Goal: Obtain resource: Obtain resource

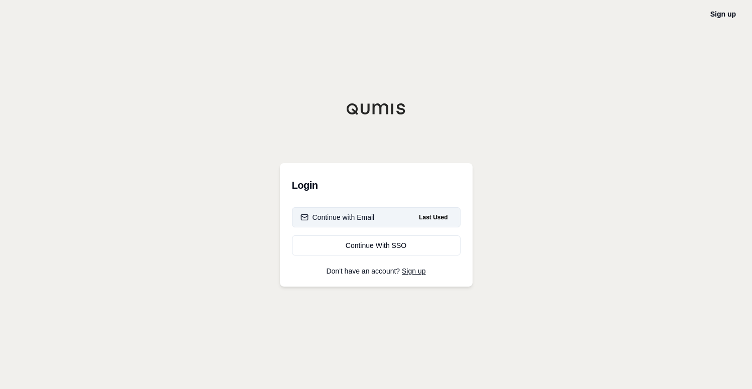
click at [336, 215] on div "Continue with Email" at bounding box center [337, 217] width 74 height 10
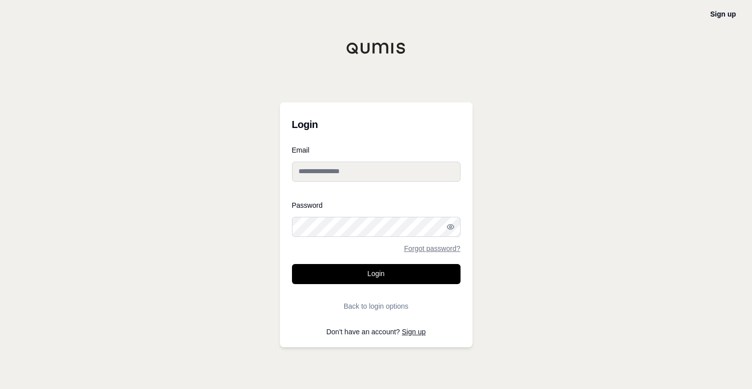
type input "**********"
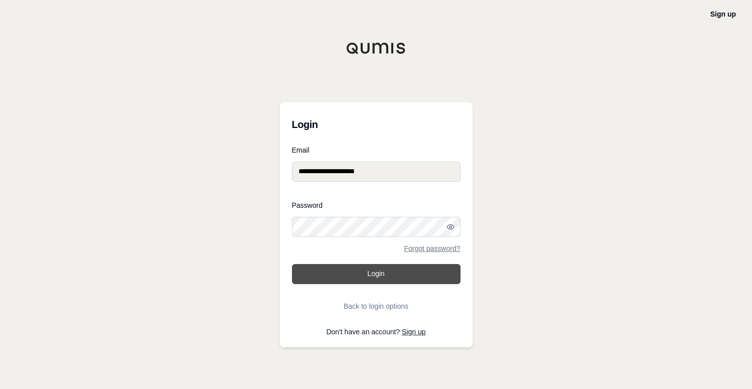
click at [373, 274] on button "Login" at bounding box center [376, 274] width 168 height 20
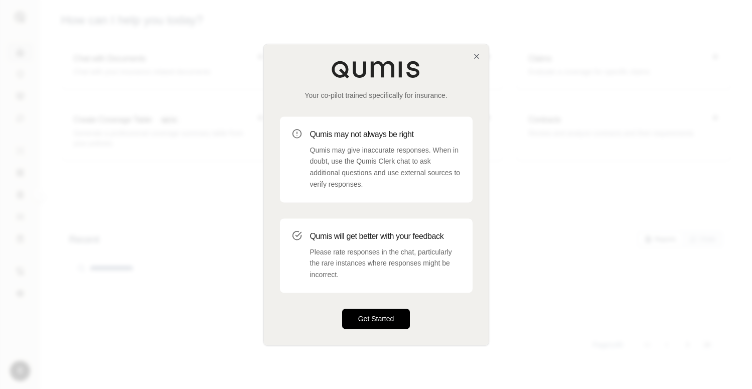
click at [369, 321] on button "Get Started" at bounding box center [376, 318] width 68 height 20
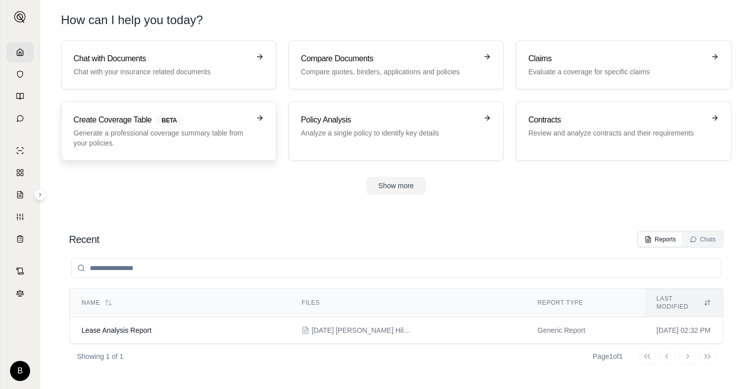
click at [259, 118] on icon at bounding box center [259, 118] width 5 height 0
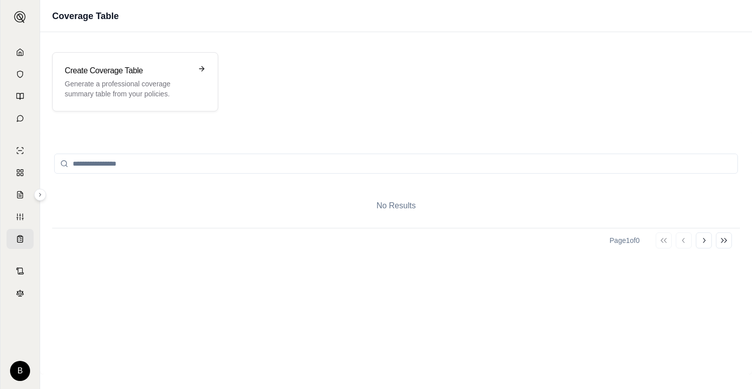
click at [152, 163] on input "search" at bounding box center [396, 163] width 684 height 20
type input "*"
click at [204, 67] on icon at bounding box center [204, 69] width 8 height 8
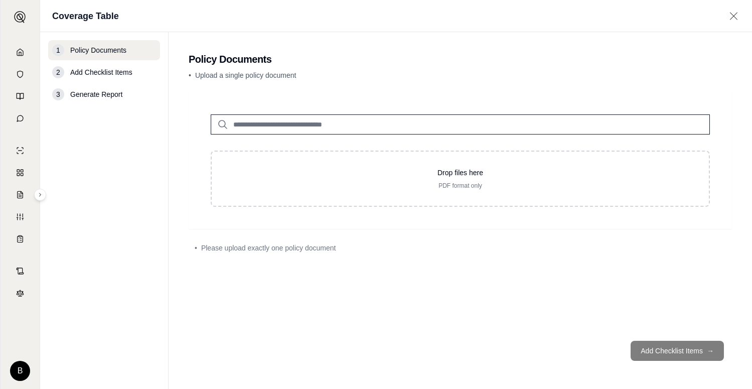
click at [307, 125] on input "search" at bounding box center [460, 124] width 499 height 20
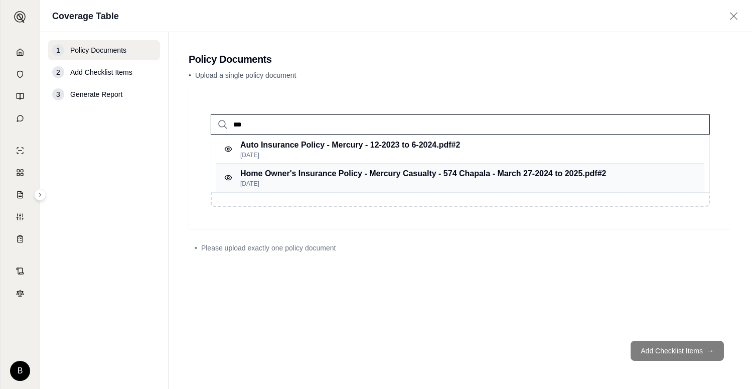
type input "***"
click at [314, 173] on p "Home Owner's Insurance Policy - Mercury Casualty - 574 Chapala - March 27-2024 …" at bounding box center [423, 173] width 366 height 12
click at [318, 173] on p "Home Owner's Insurance Policy - Mercury Casualty - 574 Chapala - March 27-2024 …" at bounding box center [423, 173] width 366 height 12
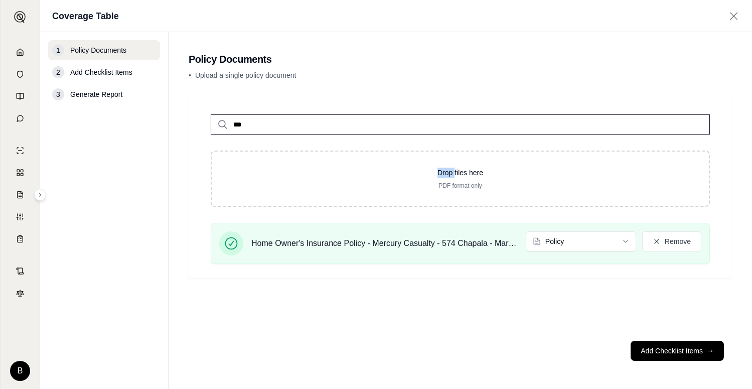
click at [318, 173] on p "Drop files here" at bounding box center [460, 172] width 465 height 10
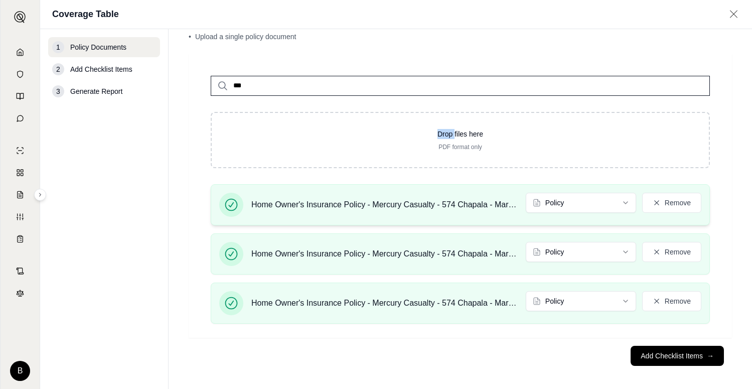
scroll to position [40, 0]
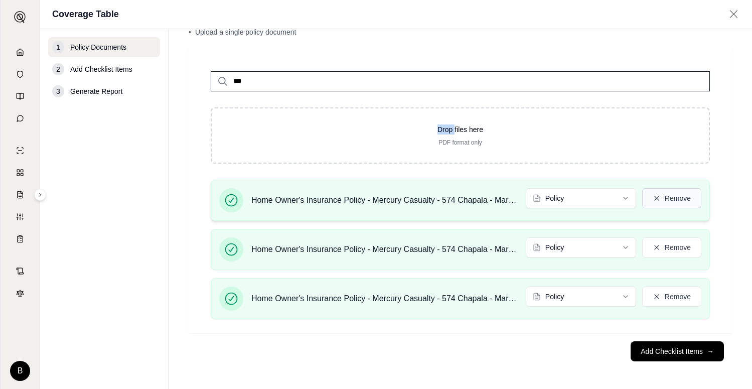
click at [652, 196] on icon at bounding box center [656, 198] width 8 height 8
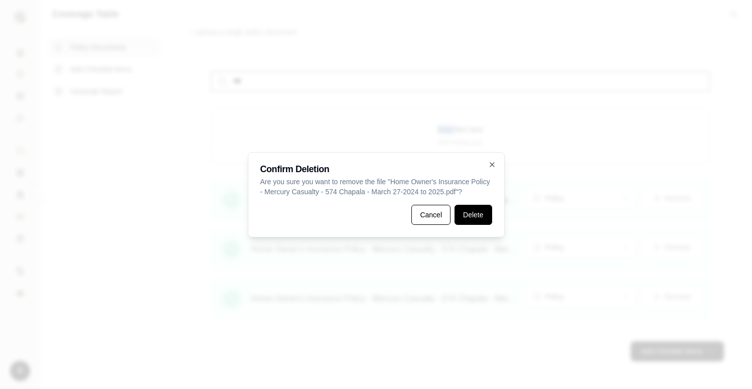
click at [480, 223] on button "Delete" at bounding box center [472, 215] width 37 height 20
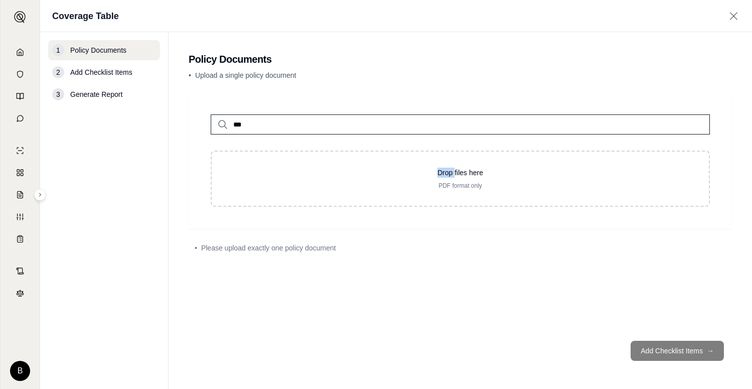
scroll to position [0, 0]
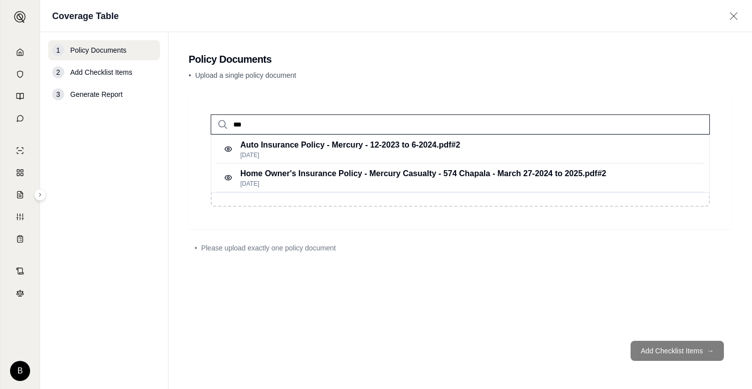
click at [257, 126] on input "***" at bounding box center [460, 124] width 499 height 20
click at [267, 179] on p "Home Owner's Insurance Policy - Mercury Casualty - 574 Chapala - March 27-2024 …" at bounding box center [423, 173] width 366 height 12
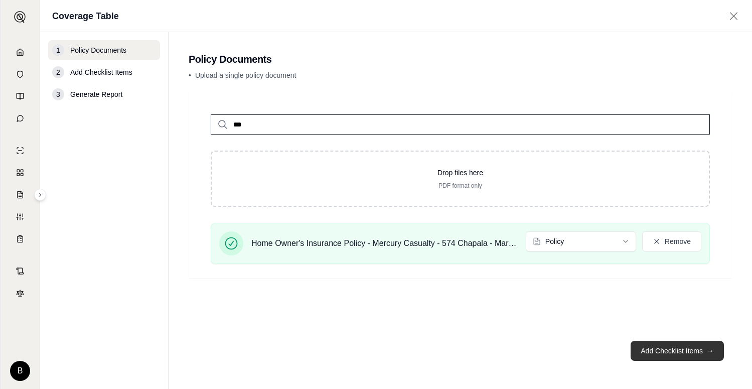
click at [669, 348] on button "Add Checklist Items →" at bounding box center [676, 351] width 93 height 20
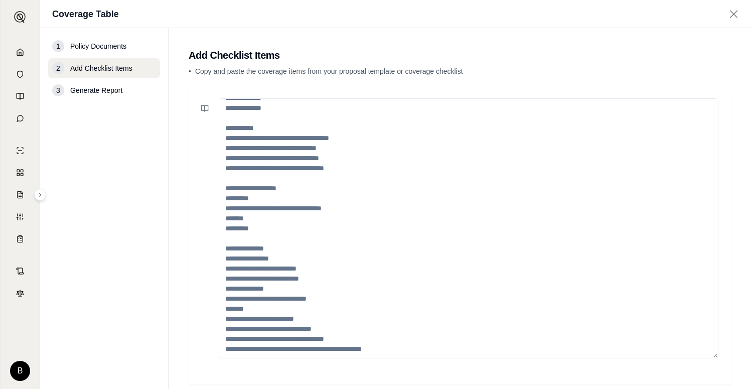
scroll to position [160, 0]
click at [401, 345] on textarea at bounding box center [468, 228] width 499 height 260
click at [399, 350] on textarea at bounding box center [468, 228] width 499 height 260
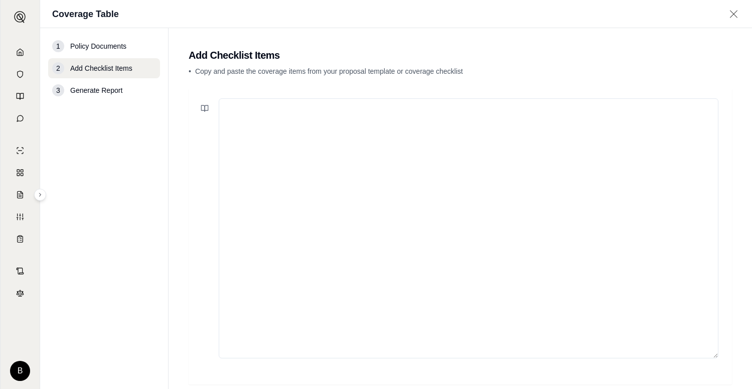
scroll to position [0, 0]
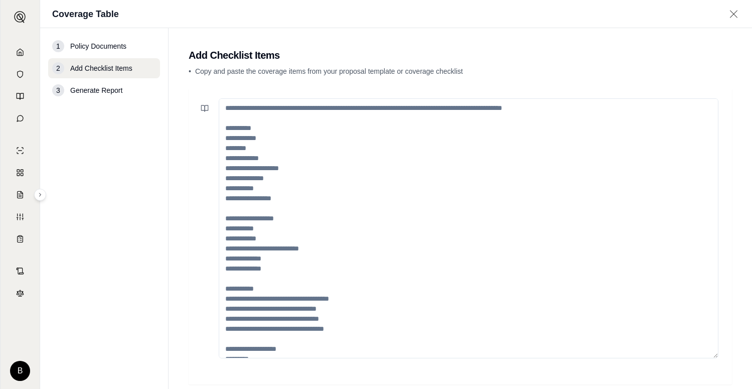
drag, startPoint x: 225, startPoint y: 136, endPoint x: 299, endPoint y: 226, distance: 116.1
click at [299, 227] on textarea at bounding box center [468, 228] width 499 height 260
click at [226, 135] on textarea at bounding box center [468, 228] width 499 height 260
drag, startPoint x: 226, startPoint y: 135, endPoint x: 296, endPoint y: 242, distance: 127.8
click at [296, 242] on textarea at bounding box center [468, 228] width 499 height 260
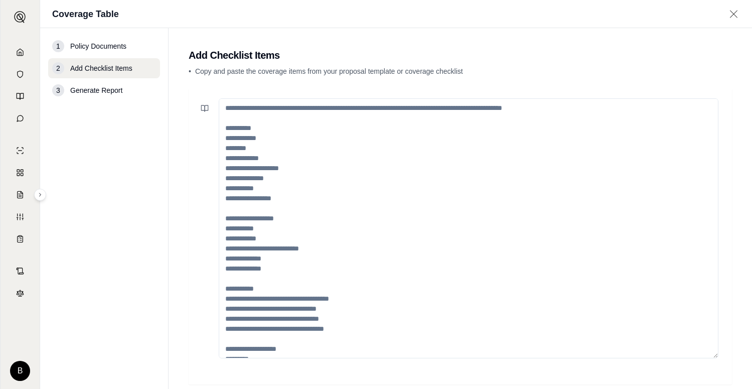
click at [228, 107] on textarea at bounding box center [468, 228] width 499 height 260
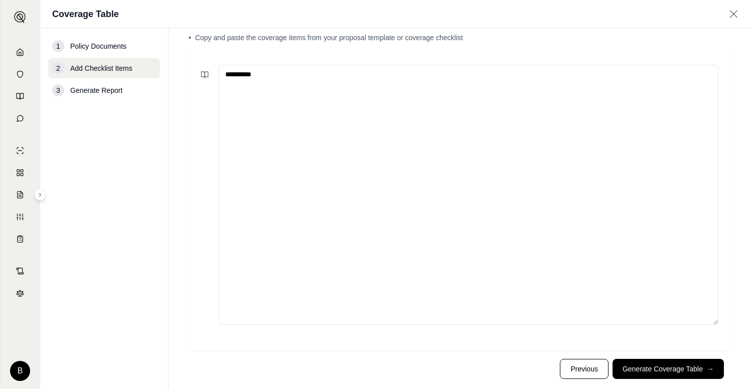
scroll to position [52, 0]
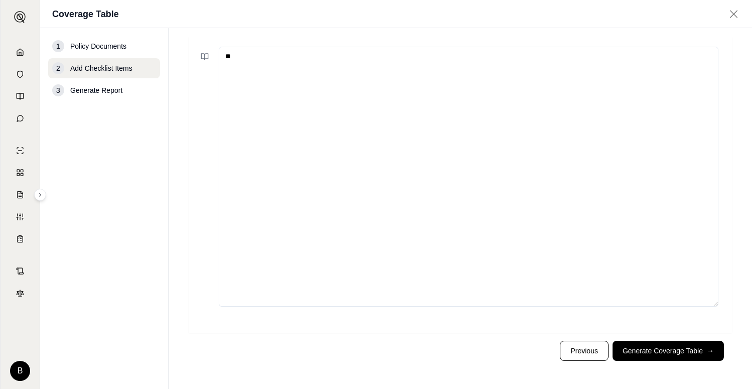
type textarea "*"
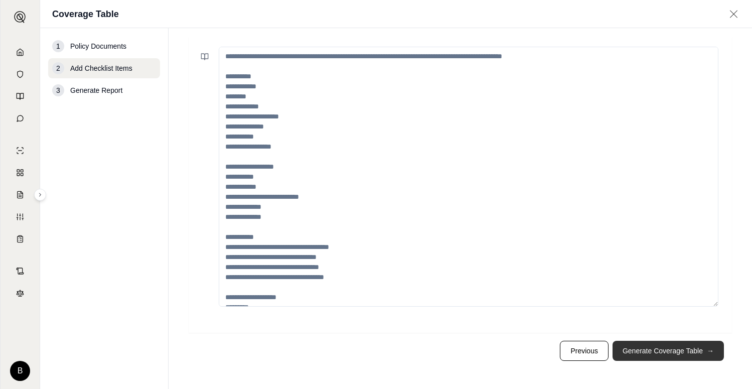
click at [664, 349] on button "Generate Coverage Table →" at bounding box center [667, 351] width 111 height 20
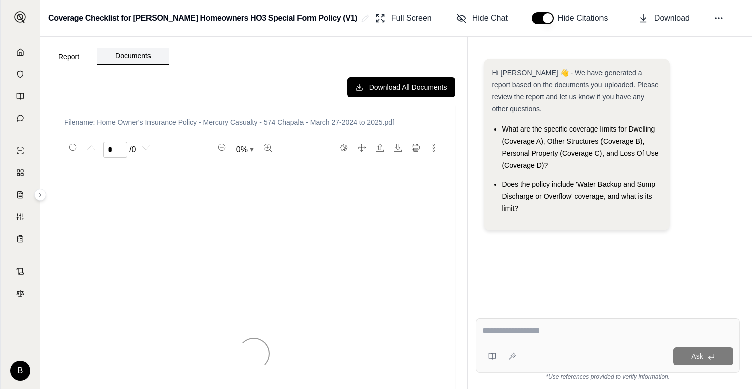
click at [131, 65] on button "Documents" at bounding box center [133, 56] width 72 height 17
click at [71, 64] on div "Report Documents" at bounding box center [104, 55] width 129 height 20
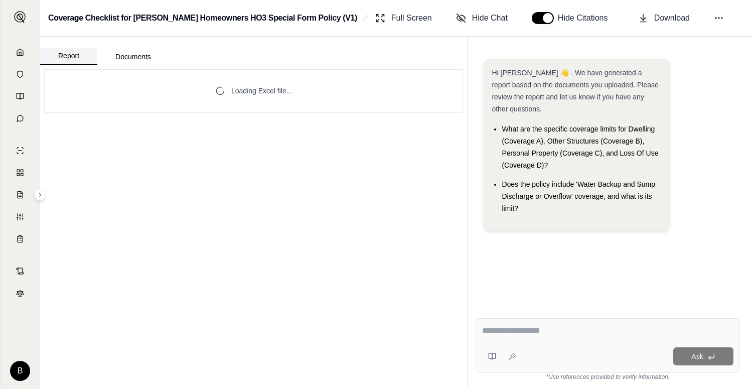
click at [66, 65] on button "Report" at bounding box center [68, 56] width 57 height 17
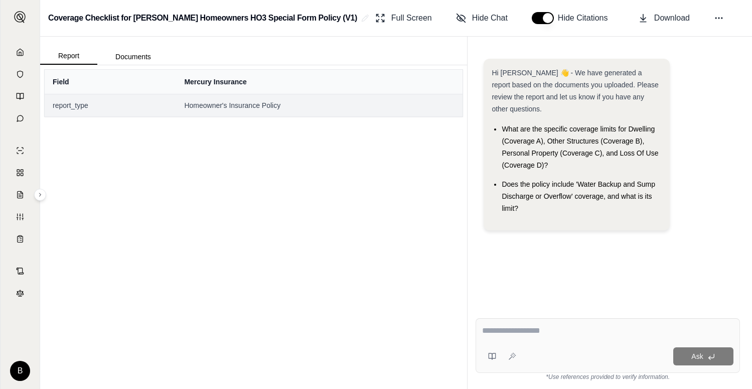
click at [70, 110] on span "report_type" at bounding box center [110, 105] width 115 height 10
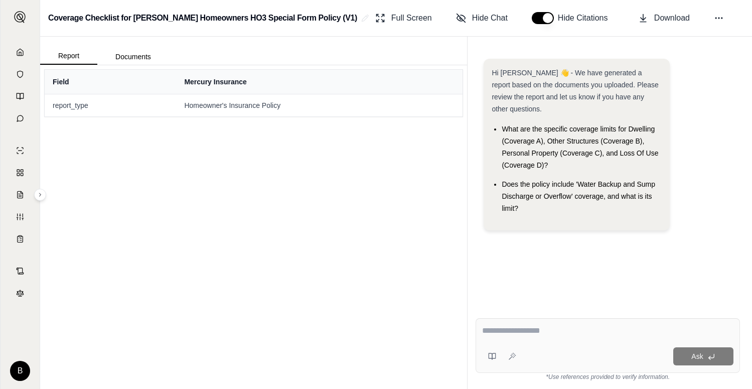
click at [221, 241] on div "Field Mercury Insurance report_type Homeowner's Insurance Policy" at bounding box center [253, 226] width 427 height 323
drag, startPoint x: 77, startPoint y: 123, endPoint x: 75, endPoint y: 102, distance: 21.6
click at [75, 102] on table "Field Mercury Insurance report_type Homeowner's Insurance Policy" at bounding box center [254, 93] width 418 height 47
click at [271, 224] on div "Field Mercury Insurance report_type Homeowner's Insurance Policy" at bounding box center [253, 226] width 427 height 323
click at [665, 24] on span "Download" at bounding box center [672, 18] width 36 height 12
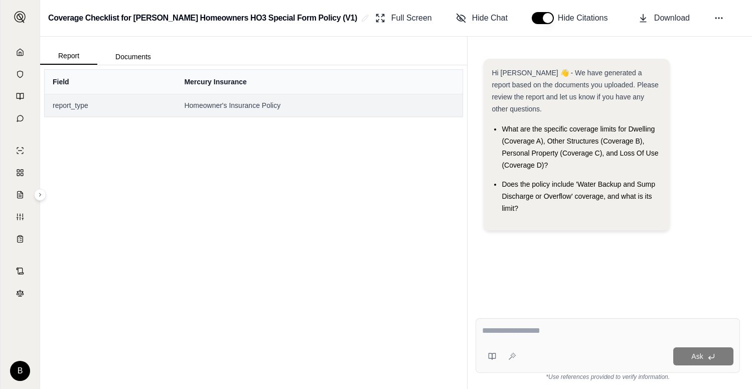
click at [79, 110] on span "report_type" at bounding box center [110, 105] width 115 height 10
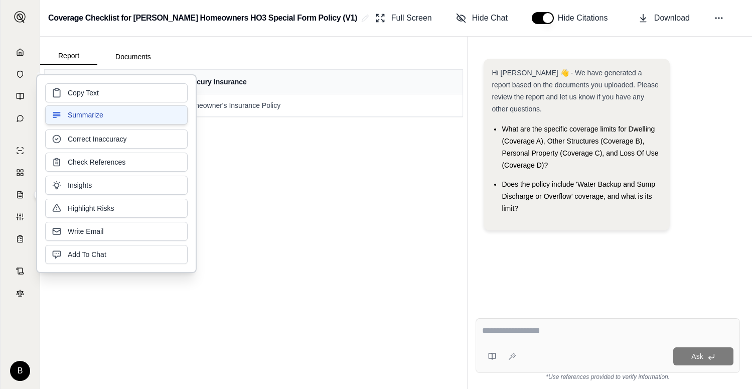
click at [82, 112] on span "Summarize" at bounding box center [86, 115] width 36 height 10
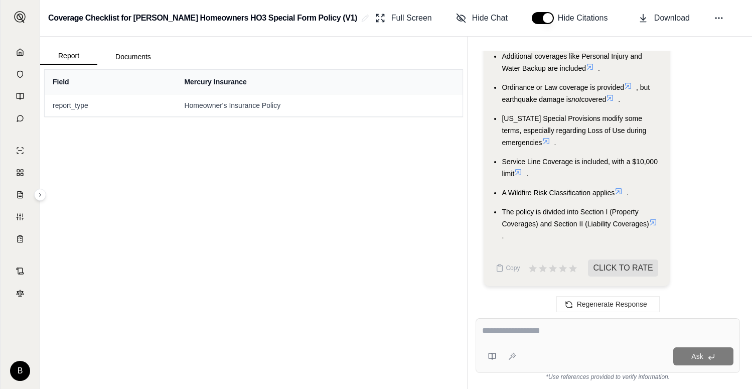
scroll to position [1518, 0]
